Goal: Information Seeking & Learning: Find specific fact

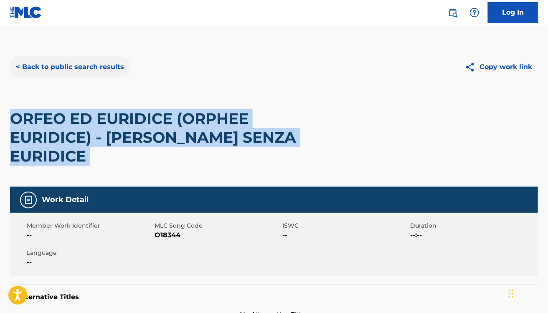
click at [92, 67] on button "< Back to public search results" at bounding box center [70, 66] width 120 height 21
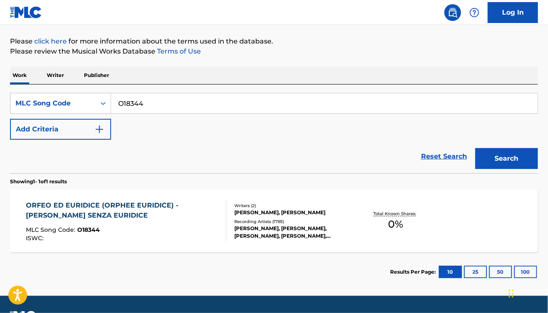
click at [173, 107] on input "O18344" at bounding box center [324, 103] width 427 height 20
paste input "P3904C"
click at [476, 148] on button "Search" at bounding box center [507, 158] width 63 height 21
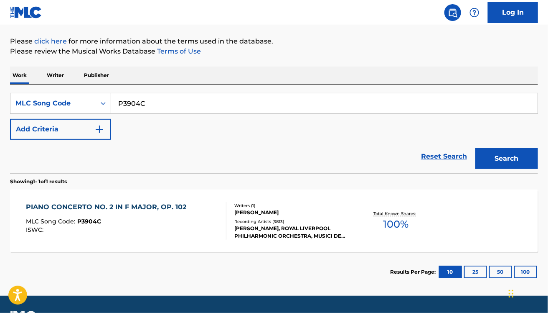
paste input "F20809"
click at [476, 148] on button "Search" at bounding box center [507, 158] width 63 height 21
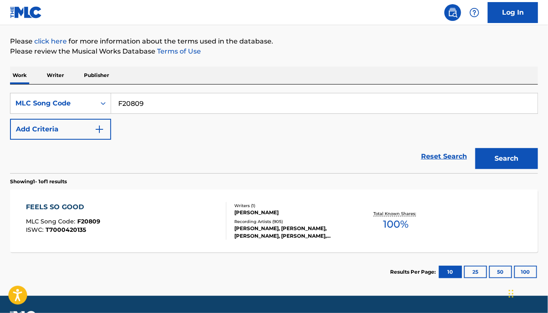
paste input "S7363G"
click at [476, 148] on button "Search" at bounding box center [507, 158] width 63 height 21
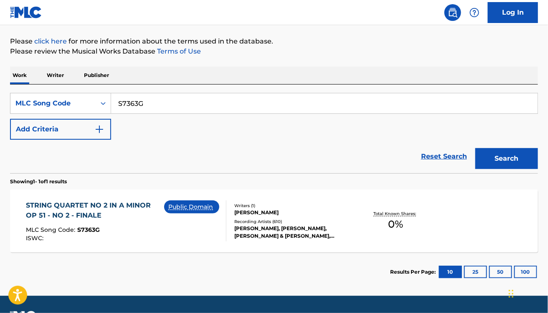
paste input "A86720"
click at [476, 148] on button "Search" at bounding box center [507, 158] width 63 height 21
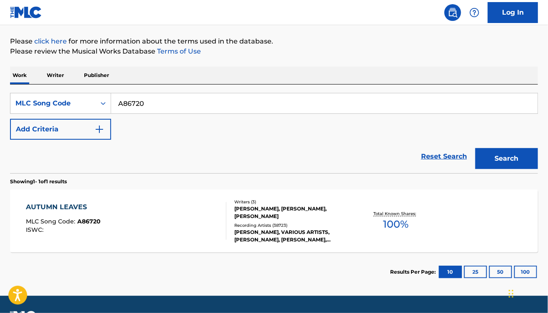
scroll to position [0, 0]
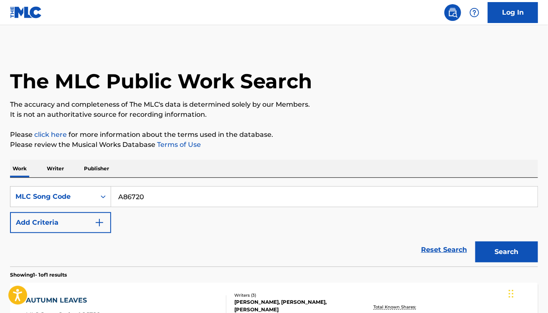
paste input "CVBYRA"
type input "CVBYRA"
click at [476, 241] on button "Search" at bounding box center [507, 251] width 63 height 21
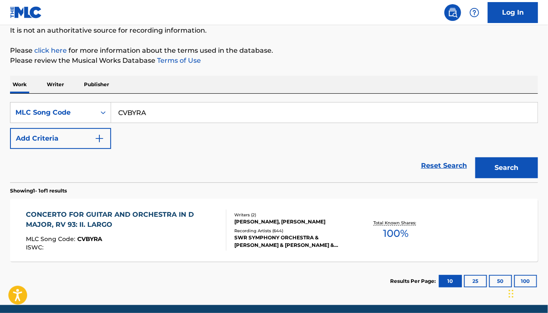
scroll to position [84, 0]
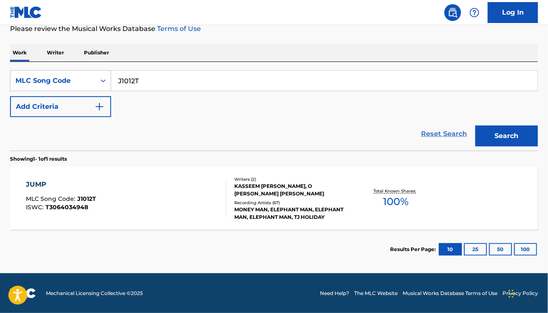
click at [437, 132] on link "Reset Search" at bounding box center [444, 134] width 54 height 18
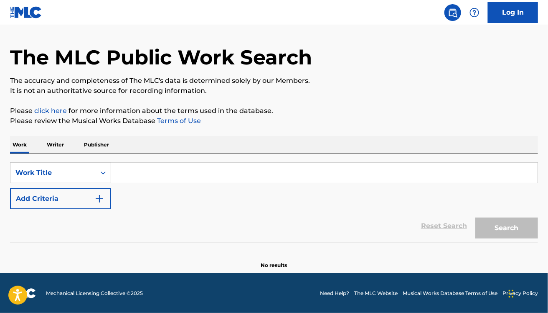
click at [145, 177] on input "Search Form" at bounding box center [324, 173] width 427 height 20
paste input "Piano Concerto No. 2 in F Minor, Op. 21: II. [GEOGRAPHIC_DATA]"
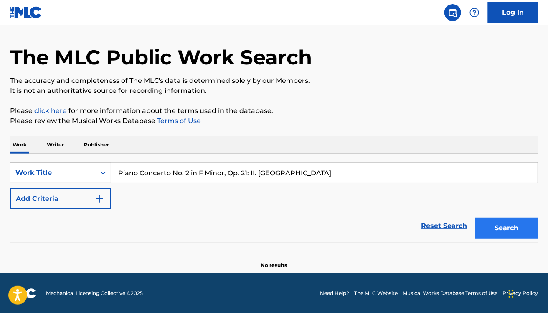
type input "Piano Concerto No. 2 in F Minor, Op. 21: II. [GEOGRAPHIC_DATA]"
click at [495, 230] on button "Search" at bounding box center [507, 227] width 63 height 21
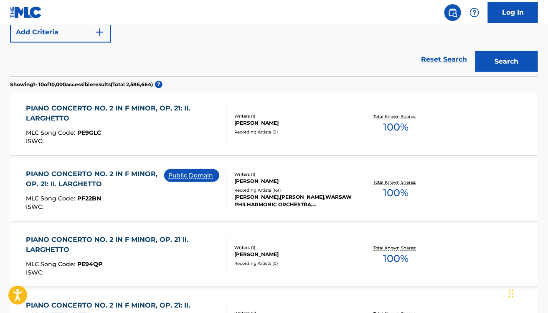
scroll to position [191, 0]
click at [184, 189] on div "Public Domain" at bounding box center [195, 188] width 62 height 41
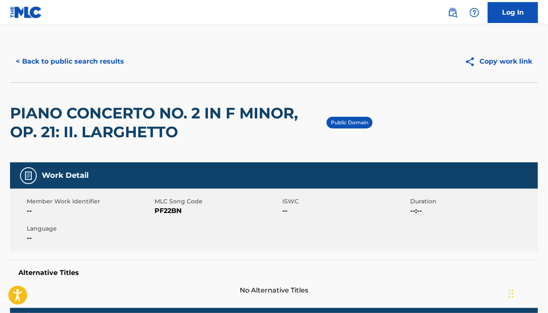
scroll to position [5, 0]
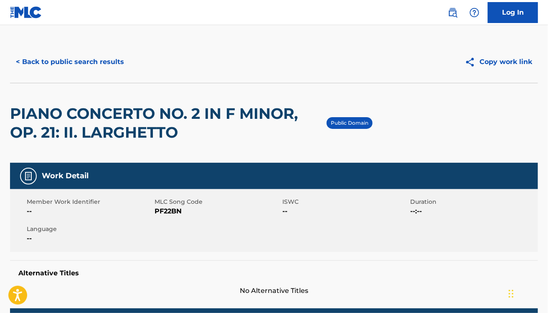
click at [160, 209] on span "PF22BN" at bounding box center [218, 211] width 126 height 10
copy span "PF22BN"
click at [241, 188] on div "Work Detail" at bounding box center [274, 176] width 528 height 26
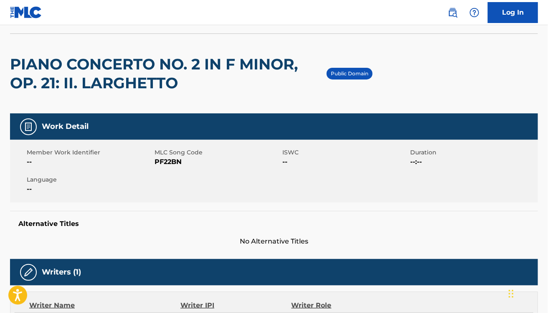
scroll to position [0, 0]
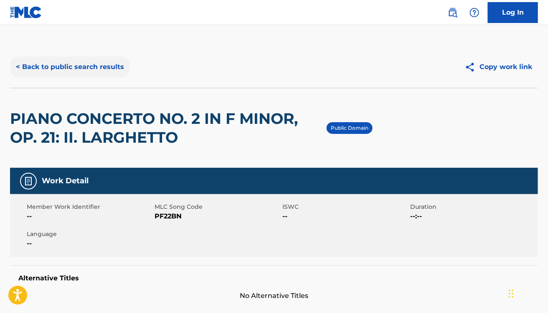
click at [82, 63] on button "< Back to public search results" at bounding box center [70, 66] width 120 height 21
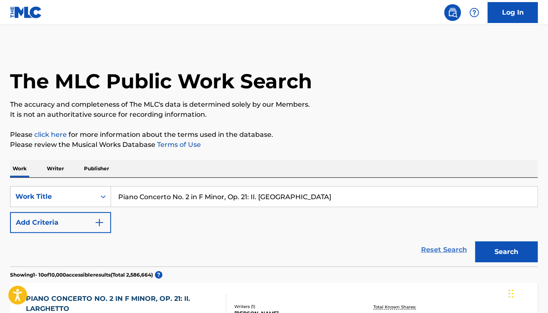
click at [435, 241] on link "Reset Search" at bounding box center [444, 249] width 54 height 18
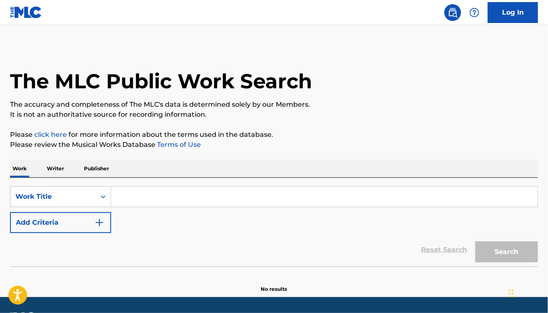
click at [170, 198] on input "Search Form" at bounding box center [324, 196] width 427 height 20
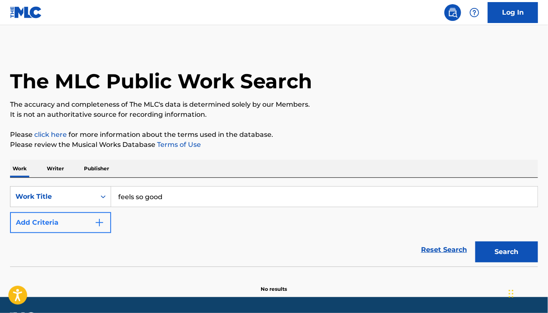
type input "feels so good"
click at [63, 224] on button "Add Criteria" at bounding box center [60, 222] width 101 height 21
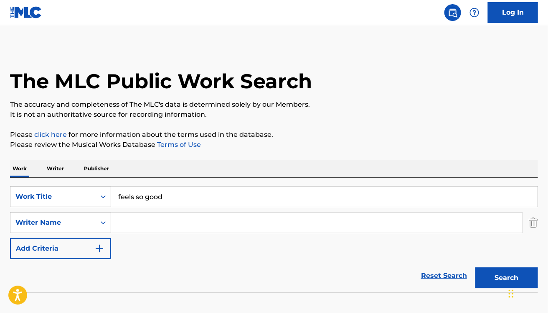
click at [171, 227] on input "Search Form" at bounding box center [316, 222] width 411 height 20
paste input "Chuck Mangione"
click at [476, 267] on button "Search" at bounding box center [507, 277] width 63 height 21
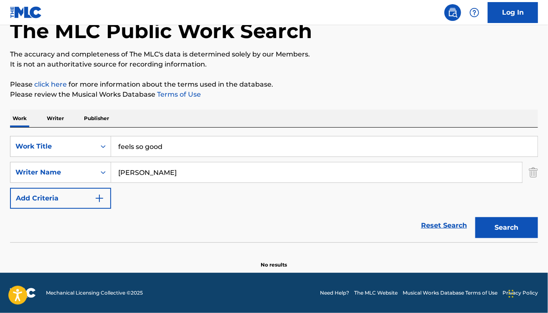
scroll to position [49, 0]
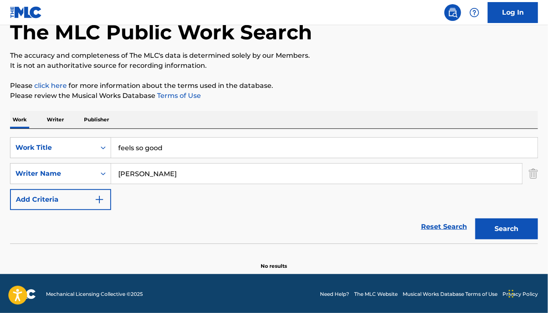
click at [476, 218] on button "Search" at bounding box center [507, 228] width 63 height 21
drag, startPoint x: 140, startPoint y: 171, endPoint x: 26, endPoint y: 145, distance: 116.6
click at [26, 145] on div "SearchWithCriteria119133d5-1be9-47d8-bbd4-b41c82cf1686 Work Title feels so good…" at bounding box center [274, 173] width 528 height 73
type input "Mangione"
click at [476, 218] on button "Search" at bounding box center [507, 228] width 63 height 21
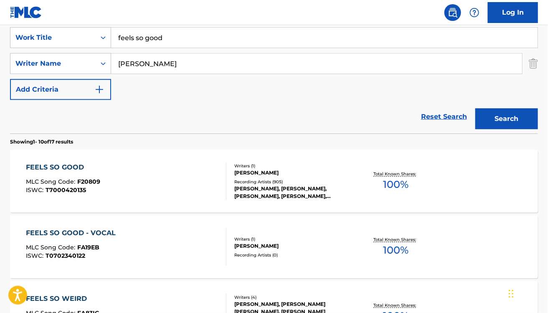
scroll to position [157, 0]
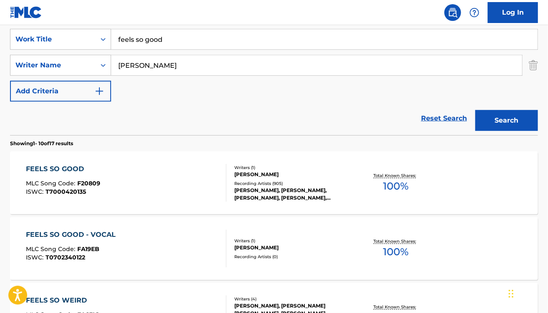
click at [140, 248] on div "FEELS SO GOOD - VOCAL MLC Song Code : FA19EB ISWC : T0702340122" at bounding box center [126, 248] width 201 height 38
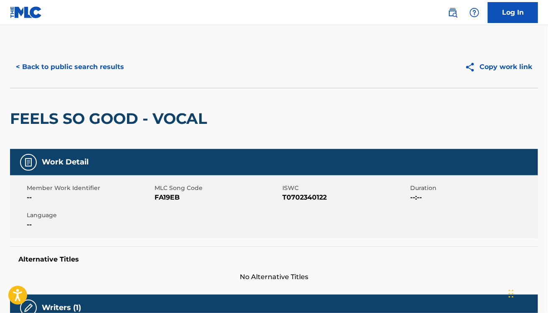
click at [167, 198] on span "FA19EB" at bounding box center [218, 197] width 126 height 10
copy span "FA19EB"
click at [310, 138] on div "FEELS SO GOOD - VOCAL" at bounding box center [274, 118] width 528 height 61
click at [78, 62] on button "< Back to public search results" at bounding box center [70, 66] width 120 height 21
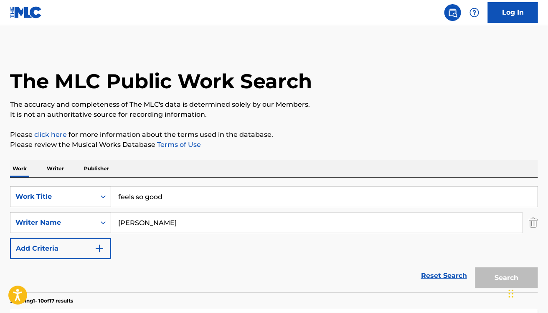
scroll to position [157, 0]
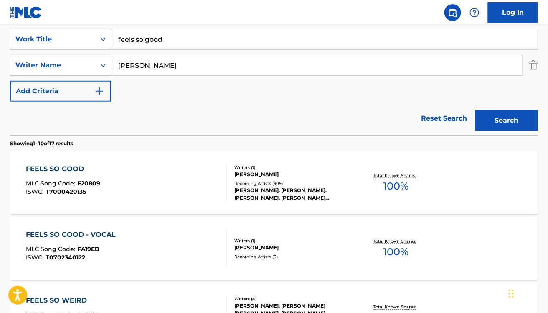
click at [164, 44] on input "feels so good" at bounding box center [324, 39] width 427 height 20
type input "autumn leave"
paste input "Jacques PrévertJohnny MercerJoseph Kosma"
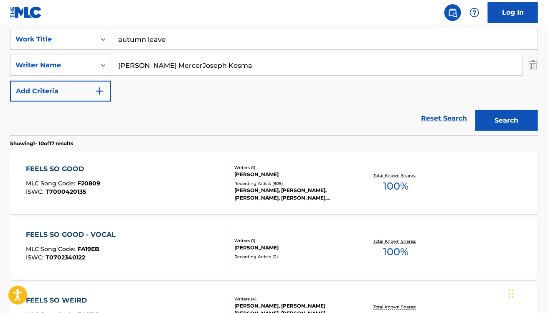
drag, startPoint x: 172, startPoint y: 68, endPoint x: 380, endPoint y: 95, distance: 209.5
click at [380, 95] on div "SearchWithCriteria119133d5-1be9-47d8-bbd4-b41c82cf1686 Work Title autumn leave …" at bounding box center [274, 65] width 528 height 73
click at [158, 66] on input "Jacques Prévert" at bounding box center [316, 65] width 411 height 20
type input "Jacques Prevert"
click at [476, 110] on button "Search" at bounding box center [507, 120] width 63 height 21
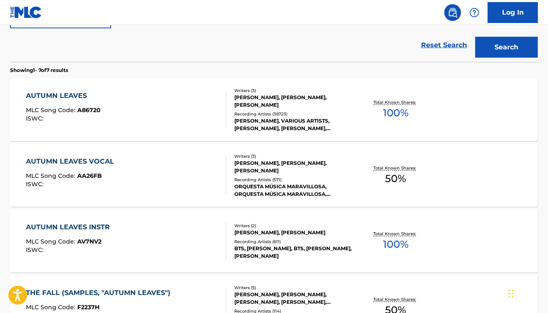
scroll to position [223, 0]
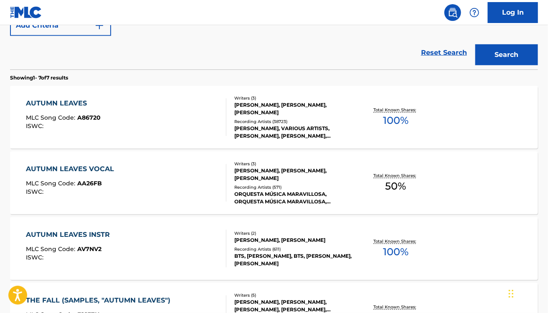
click at [164, 242] on div "AUTUMN LEAVES INSTR MLC Song Code : AV7NV2 ISWC :" at bounding box center [126, 248] width 201 height 38
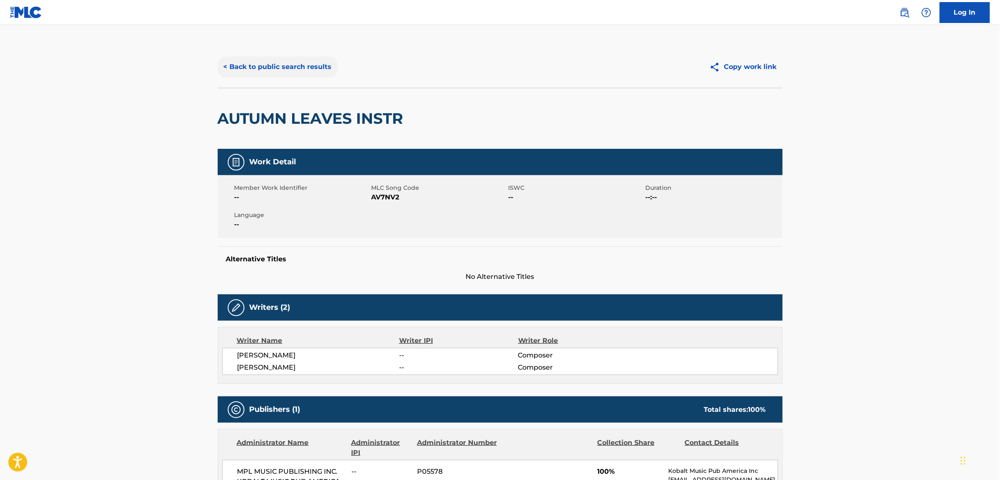
click at [309, 64] on button "< Back to public search results" at bounding box center [278, 66] width 120 height 21
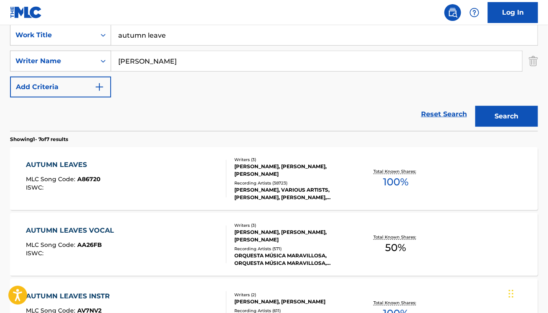
scroll to position [181, 0]
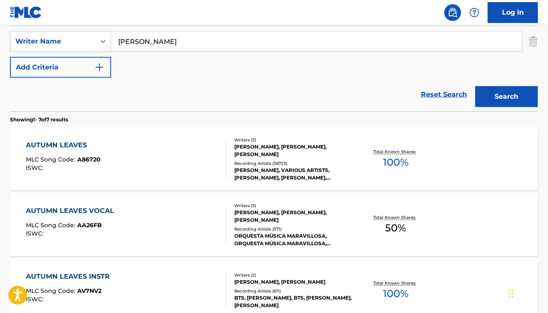
click at [170, 209] on div "AUTUMN LEAVES VOCAL MLC Song Code : AA26FB ISWC :" at bounding box center [126, 225] width 201 height 38
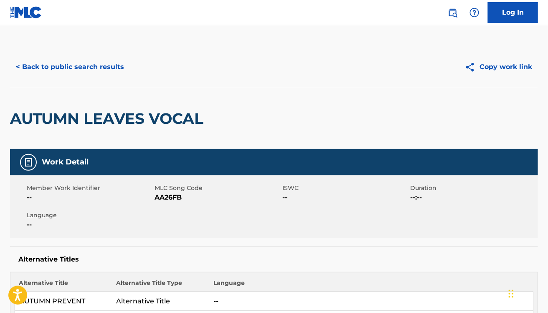
click at [182, 200] on span "AA26FB" at bounding box center [218, 197] width 126 height 10
click at [169, 199] on span "AA26FB" at bounding box center [218, 197] width 126 height 10
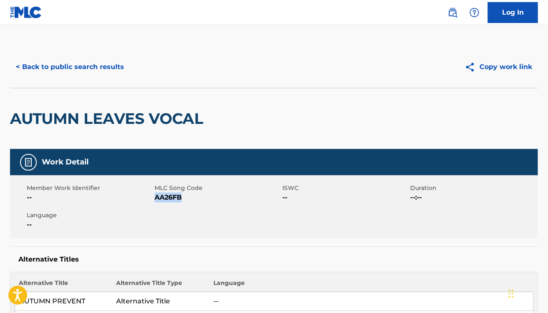
click at [169, 199] on span "AA26FB" at bounding box center [218, 197] width 126 height 10
copy span "AA26FB"
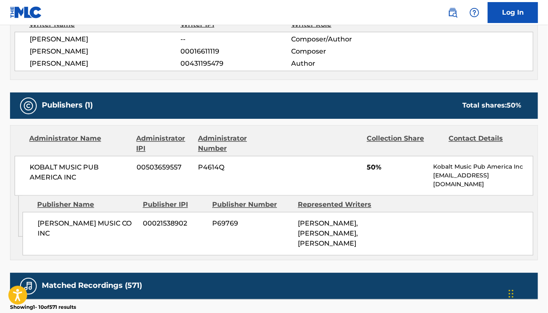
scroll to position [449, 0]
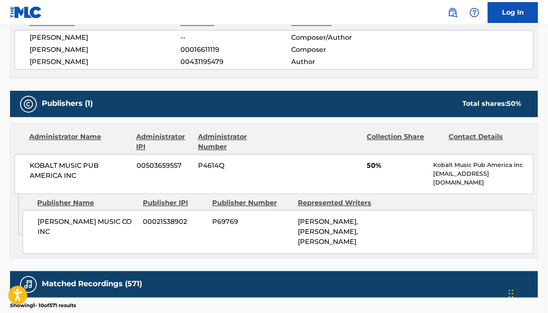
click at [416, 89] on div "Work Detail Member Work Identifier -- MLC Song Code AA26FB ISWC -- Duration --:…" at bounding box center [274, 134] width 528 height 870
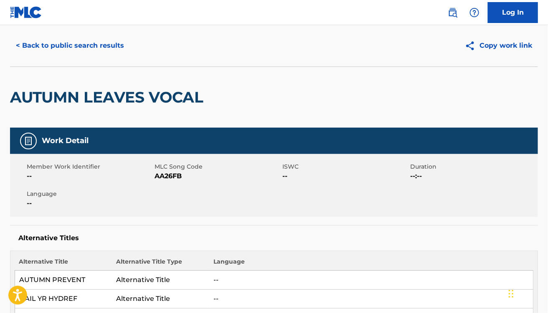
scroll to position [0, 0]
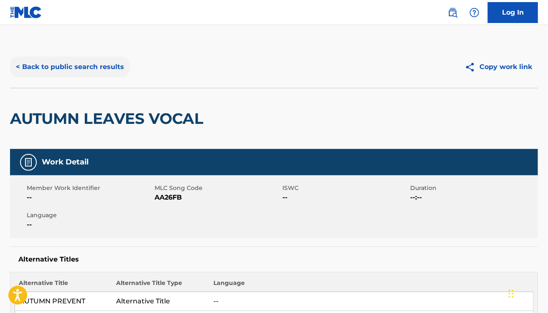
click at [90, 69] on button "< Back to public search results" at bounding box center [70, 66] width 120 height 21
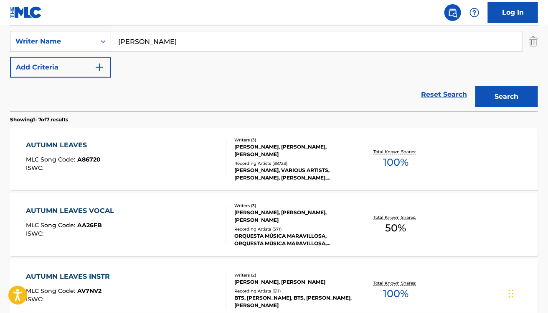
scroll to position [263, 0]
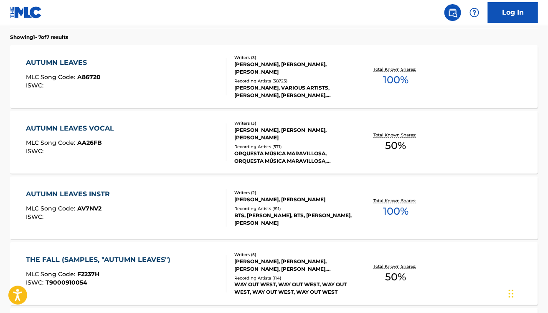
click at [181, 211] on div "AUTUMN LEAVES INSTR MLC Song Code : AV7NV2 ISWC :" at bounding box center [126, 208] width 201 height 38
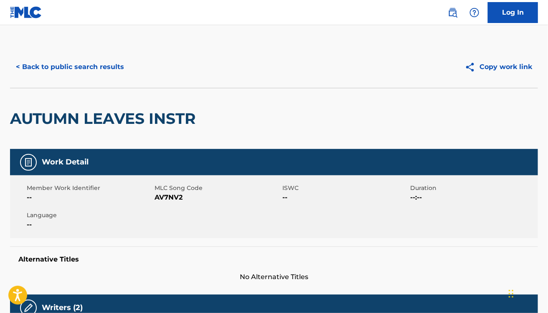
click at [175, 196] on span "AV7NV2" at bounding box center [218, 197] width 126 height 10
copy span "AV7NV2"
click at [227, 147] on div "AUTUMN LEAVES INSTR" at bounding box center [274, 118] width 528 height 61
click at [81, 52] on div "< Back to public search results Copy work link" at bounding box center [274, 67] width 528 height 42
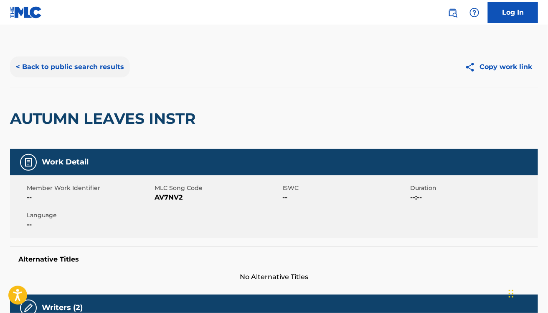
click at [80, 64] on button "< Back to public search results" at bounding box center [70, 66] width 120 height 21
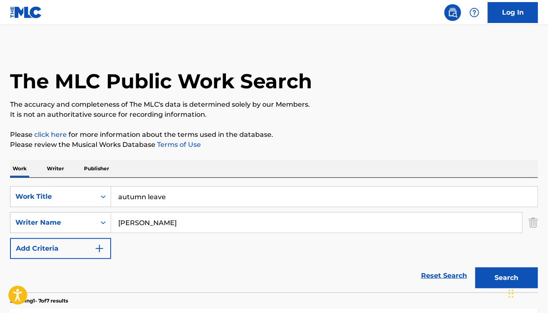
drag, startPoint x: 456, startPoint y: 277, endPoint x: 272, endPoint y: 267, distance: 185.0
click at [272, 267] on div "Reset Search Search" at bounding box center [274, 275] width 528 height 33
click at [446, 275] on link "Reset Search" at bounding box center [444, 275] width 54 height 18
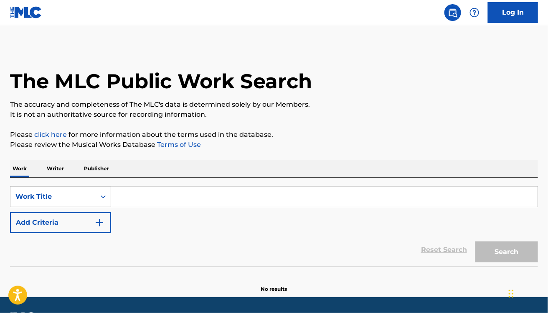
click at [157, 202] on input "Search Form" at bounding box center [324, 196] width 427 height 20
paste input "Concerto in D Major for Lute and Strings, RV 93: II. Largo"
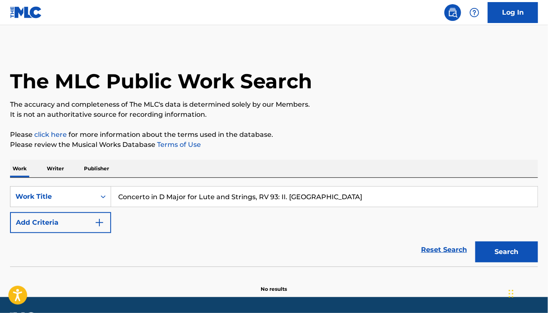
type input "Concerto in D Major for Lute and Strings, RV 93: II. Largo"
click at [476, 241] on button "Search" at bounding box center [507, 251] width 63 height 21
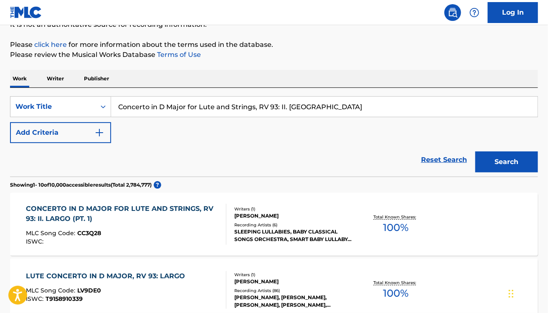
scroll to position [90, 0]
click at [61, 112] on div "Work Title" at bounding box center [52, 106] width 85 height 16
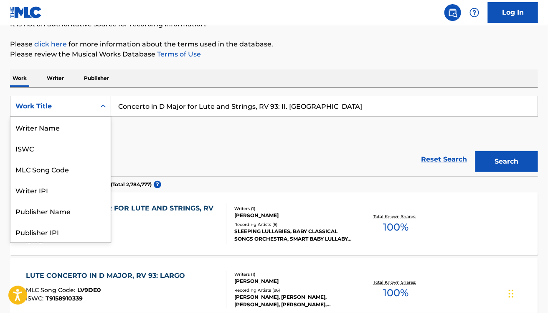
scroll to position [42, 0]
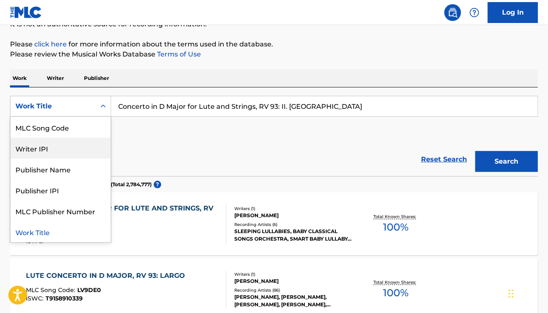
click at [231, 160] on div "Reset Search Search" at bounding box center [274, 159] width 528 height 33
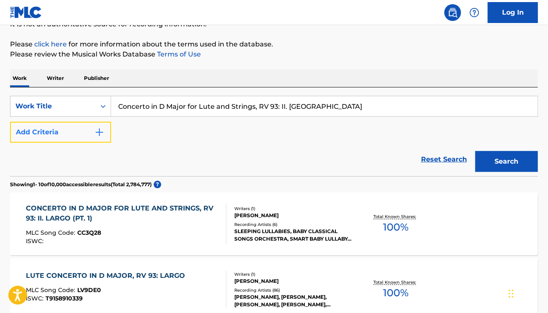
click at [74, 137] on button "Add Criteria" at bounding box center [60, 132] width 101 height 21
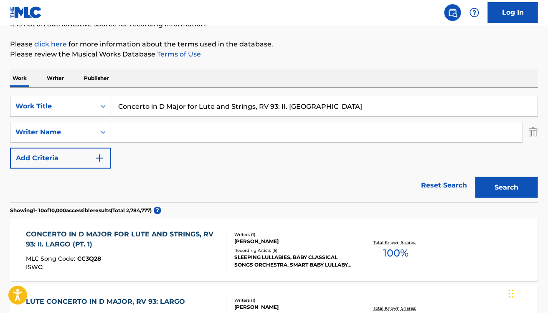
click at [189, 130] on input "Search Form" at bounding box center [316, 132] width 411 height 20
paste input "Antonio Vivaldi"
click at [476, 177] on button "Search" at bounding box center [507, 187] width 63 height 21
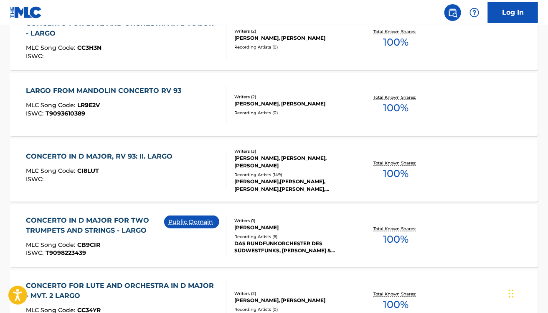
scroll to position [0, 0]
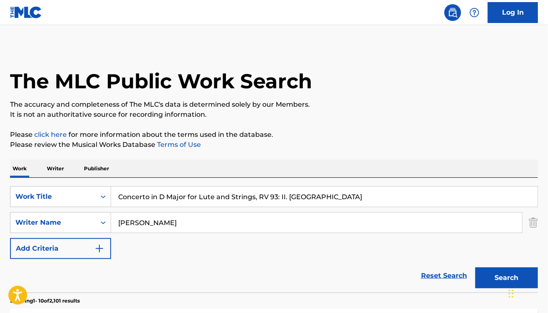
paste input "Julian Bream"
type input "Julian Bream"
click at [476, 267] on button "Search" at bounding box center [507, 277] width 63 height 21
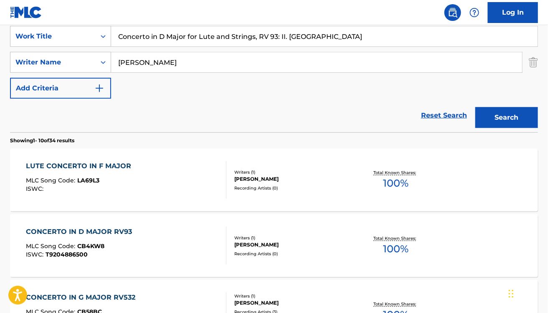
scroll to position [150, 0]
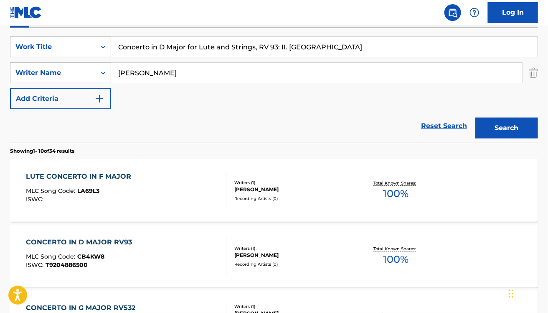
drag, startPoint x: 186, startPoint y: 80, endPoint x: 103, endPoint y: 69, distance: 83.5
click at [103, 69] on div "SearchWithCriteria7a4cc15a-bae0-4951-accb-7c7d5fa9b4d3 Writer Name Julian Bream" at bounding box center [274, 72] width 528 height 21
click at [476, 117] on button "Search" at bounding box center [507, 127] width 63 height 21
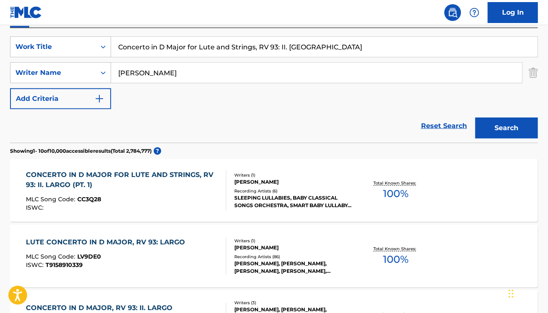
click at [476, 117] on button "Search" at bounding box center [507, 127] width 63 height 21
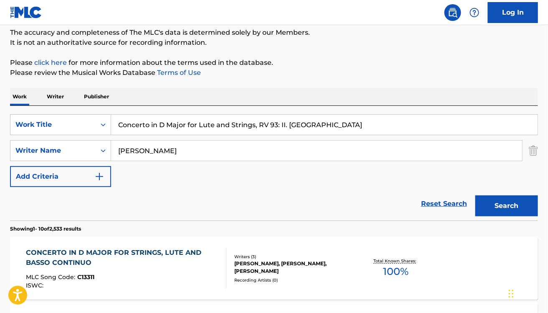
scroll to position [0, 0]
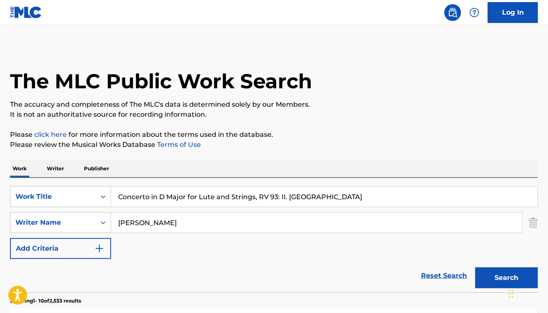
click at [118, 223] on input "vivaldi" at bounding box center [316, 222] width 411 height 20
type input "antonio vivaldi"
click at [476, 267] on button "Search" at bounding box center [507, 277] width 63 height 21
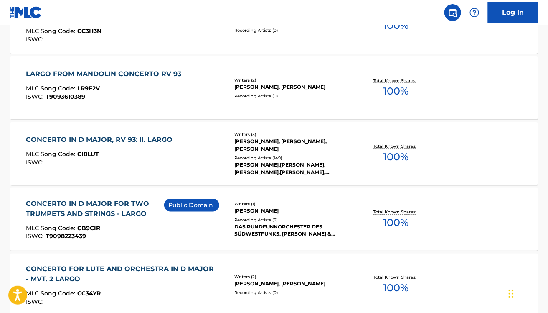
scroll to position [318, 0]
click at [185, 97] on div "LARGO FROM MANDOLIN CONCERTO RV 93 MLC Song Code : LR9E2V ISWC : T9093610389" at bounding box center [126, 88] width 201 height 38
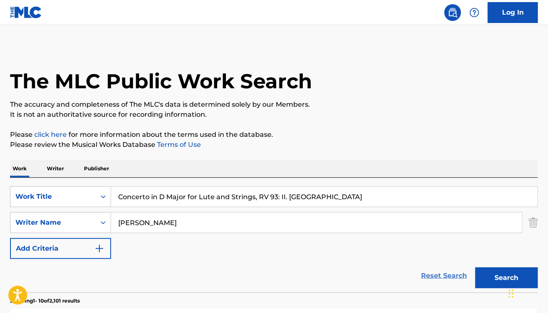
click at [423, 276] on link "Reset Search" at bounding box center [444, 275] width 54 height 18
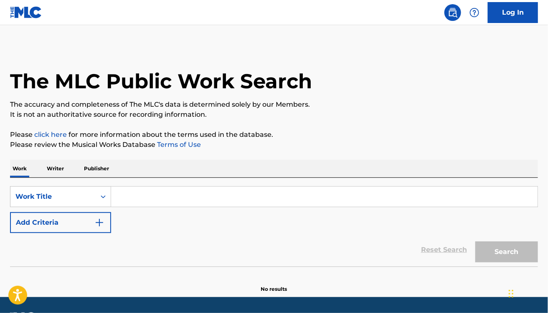
click at [223, 201] on input "Search Form" at bounding box center [324, 196] width 427 height 20
paste input "The Rite of Spring: Sacrificial Dance"
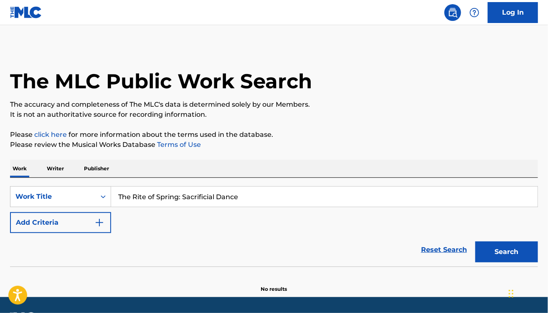
type input "The Rite of Spring: Sacrificial Dance"
click at [476, 241] on button "Search" at bounding box center [507, 251] width 63 height 21
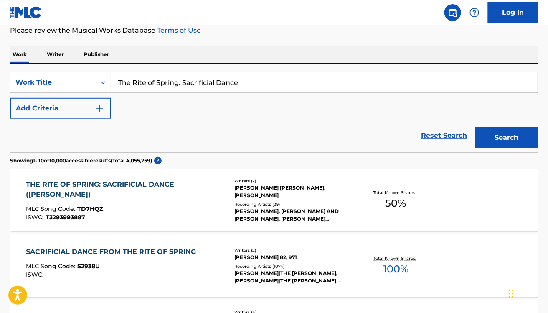
scroll to position [119, 0]
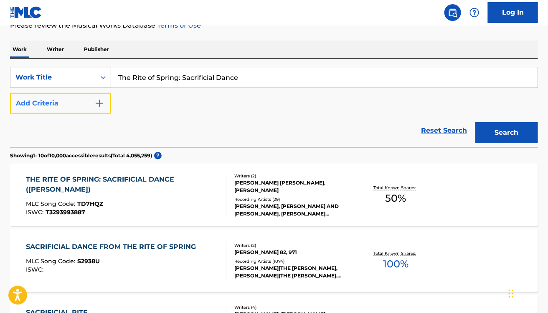
click at [84, 103] on button "Add Criteria" at bounding box center [60, 103] width 101 height 21
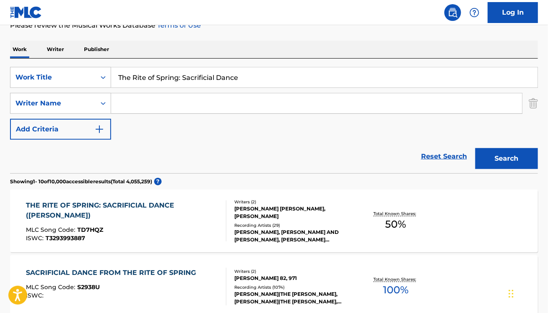
click at [246, 106] on input "Search Form" at bounding box center [316, 103] width 411 height 20
paste input "Seiji Ozawa"
click at [476, 148] on button "Search" at bounding box center [507, 158] width 63 height 21
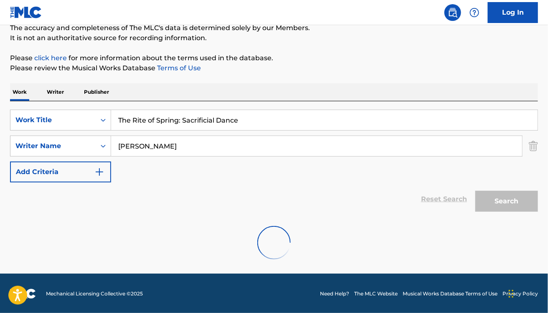
scroll to position [50, 0]
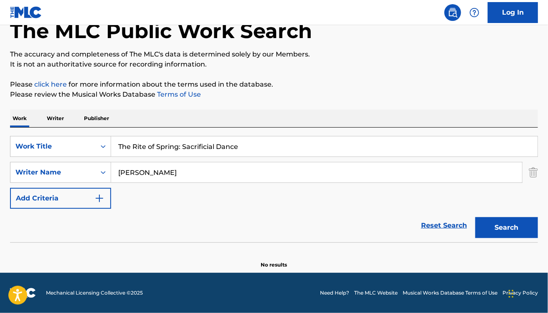
click at [118, 173] on input "Seiji Ozawa" at bounding box center [316, 172] width 411 height 20
click at [476, 217] on button "Search" at bounding box center [507, 227] width 63 height 21
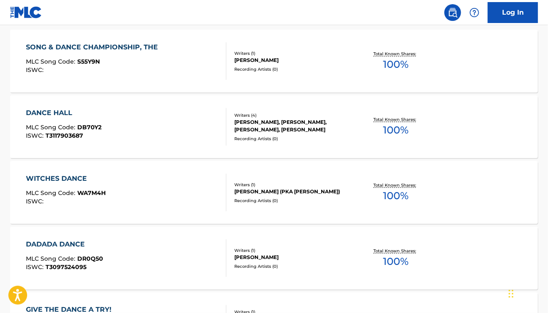
scroll to position [0, 0]
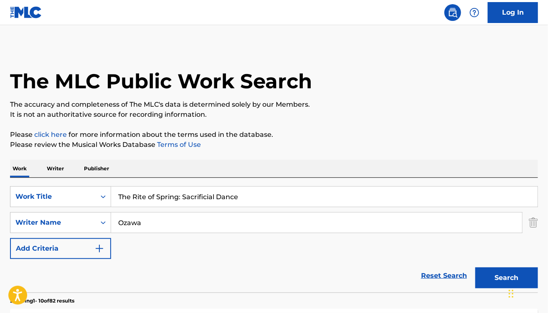
paste input "Igor Stravinsky"
type input "Igor Stravinsky"
click at [476, 267] on button "Search" at bounding box center [507, 277] width 63 height 21
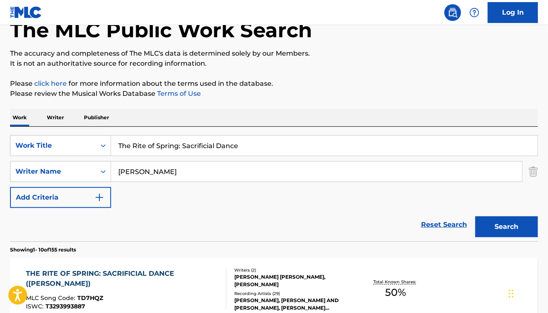
scroll to position [40, 0]
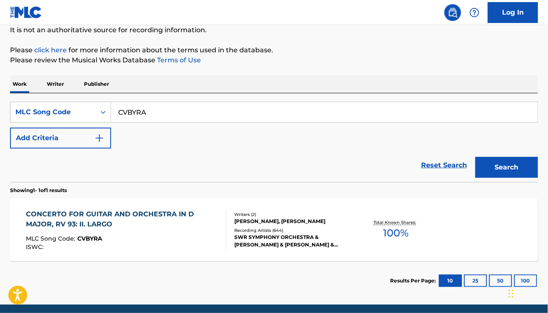
paste input "TD7HQZ"
click at [476, 157] on button "Search" at bounding box center [507, 167] width 63 height 21
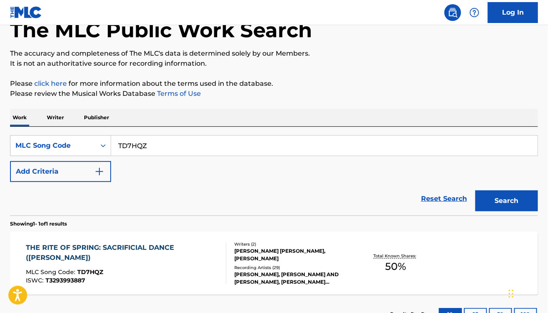
scroll to position [84, 0]
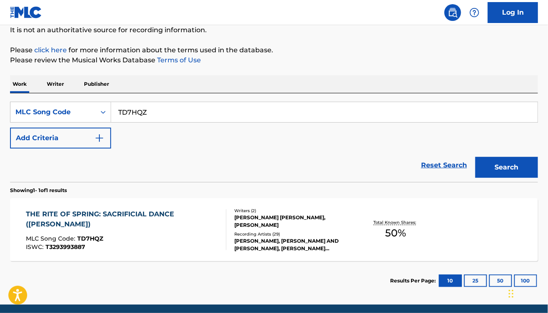
paste input "F09925"
click at [476, 157] on button "Search" at bounding box center [507, 167] width 63 height 21
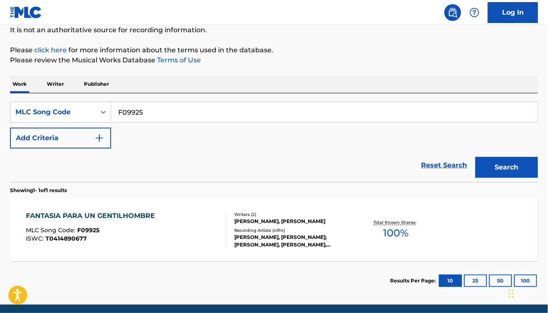
paste input "D2673V"
type input "D2673V"
click at [476, 157] on button "Search" at bounding box center [507, 167] width 63 height 21
